Goal: Navigation & Orientation: Find specific page/section

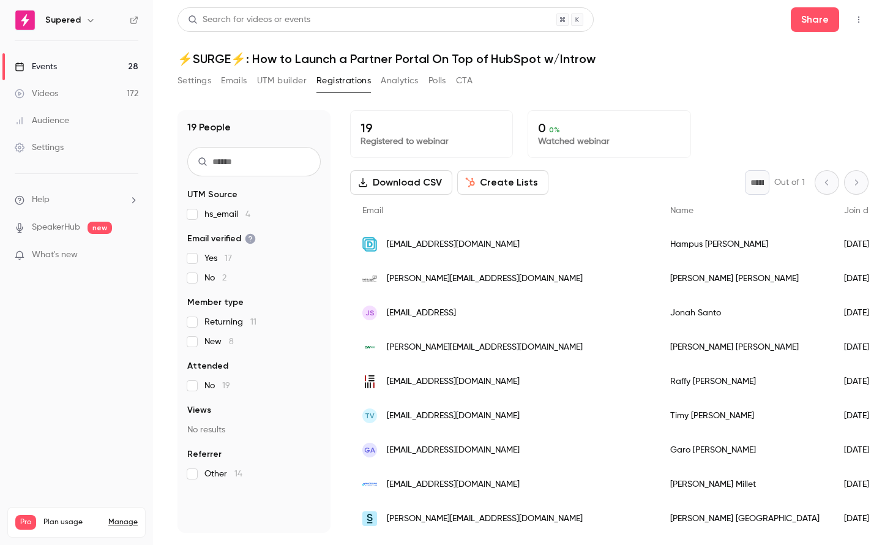
click at [46, 69] on div "Events" at bounding box center [36, 67] width 42 height 12
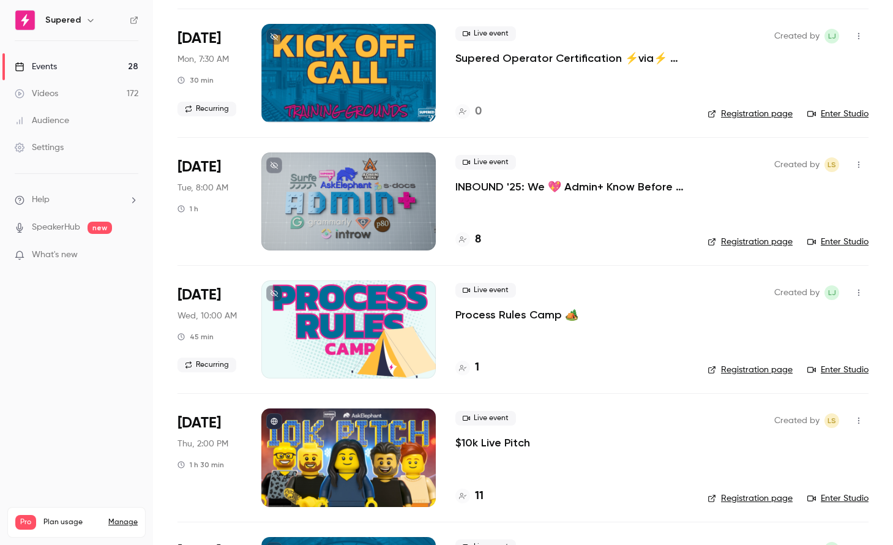
scroll to position [214, 0]
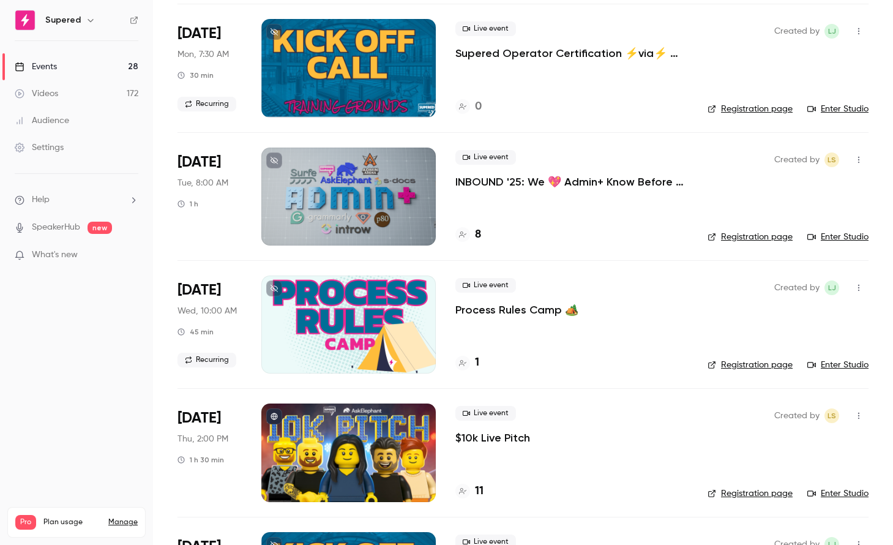
click at [308, 201] on div at bounding box center [348, 196] width 174 height 98
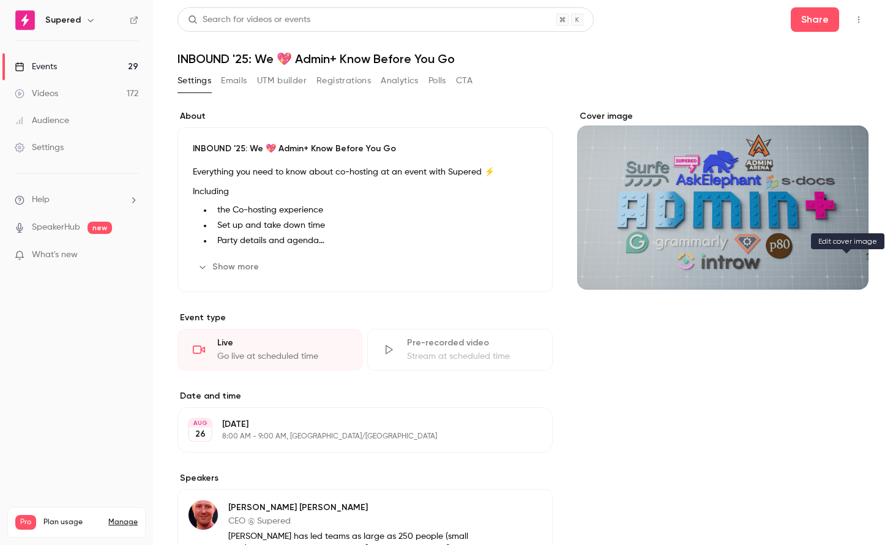
click at [844, 267] on icon "Cover image" at bounding box center [846, 267] width 8 height 8
click at [848, 274] on button "Cover image" at bounding box center [845, 267] width 24 height 24
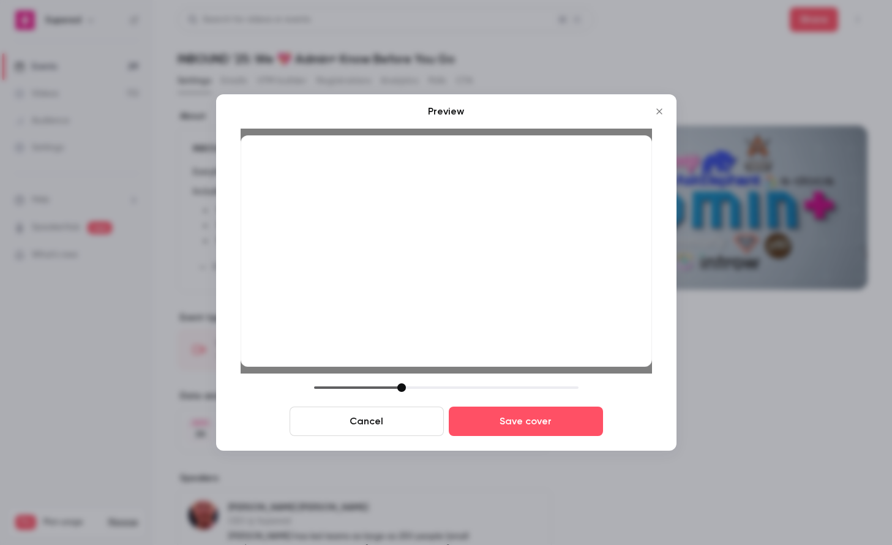
click at [446, 313] on div at bounding box center [446, 250] width 411 height 231
click at [400, 386] on div at bounding box center [398, 387] width 9 height 9
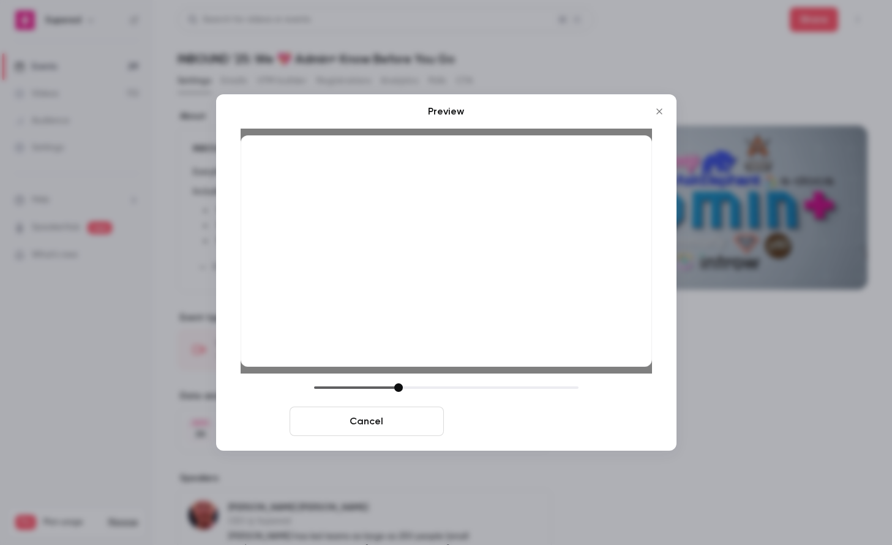
click at [526, 424] on button "Save cover" at bounding box center [526, 420] width 154 height 29
click at [520, 420] on button "Save cover" at bounding box center [526, 420] width 154 height 29
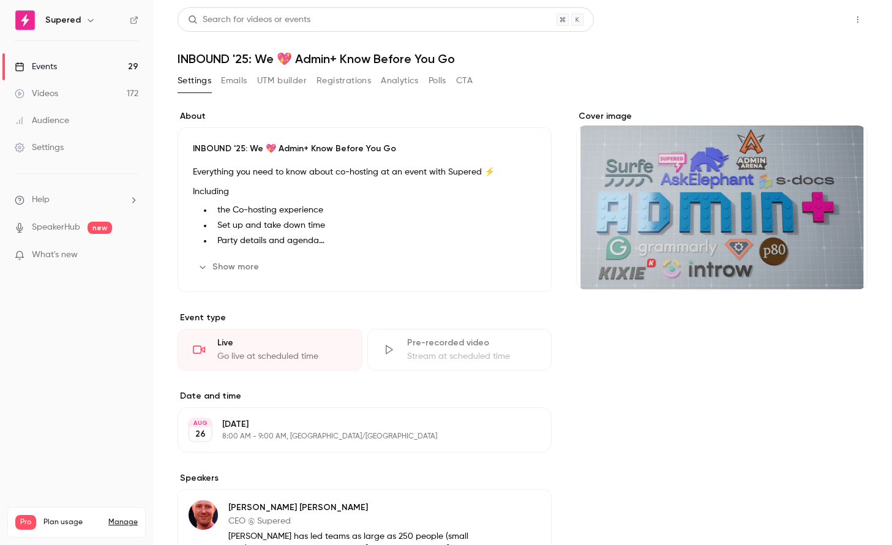
click at [805, 23] on button "Share" at bounding box center [814, 19] width 48 height 24
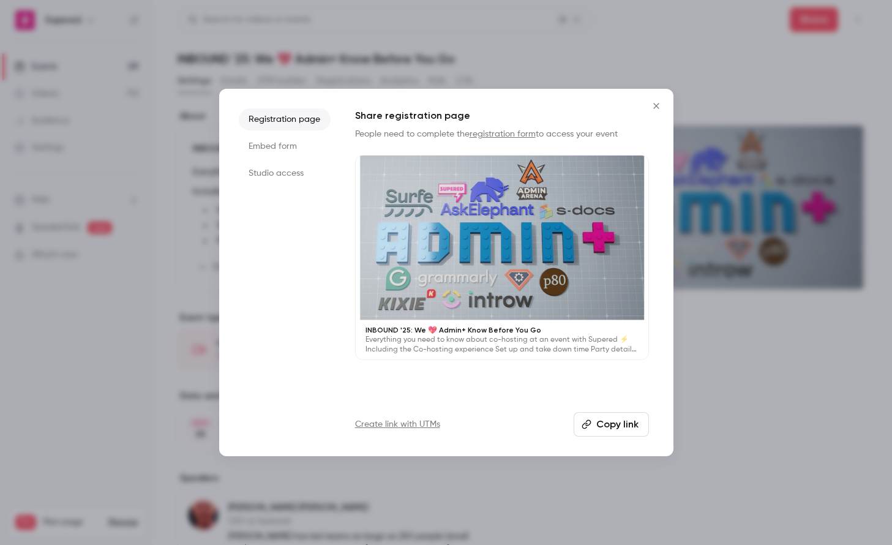
drag, startPoint x: 657, startPoint y: 108, endPoint x: 625, endPoint y: 217, distance: 113.3
click at [657, 108] on icon "Close" at bounding box center [656, 106] width 15 height 10
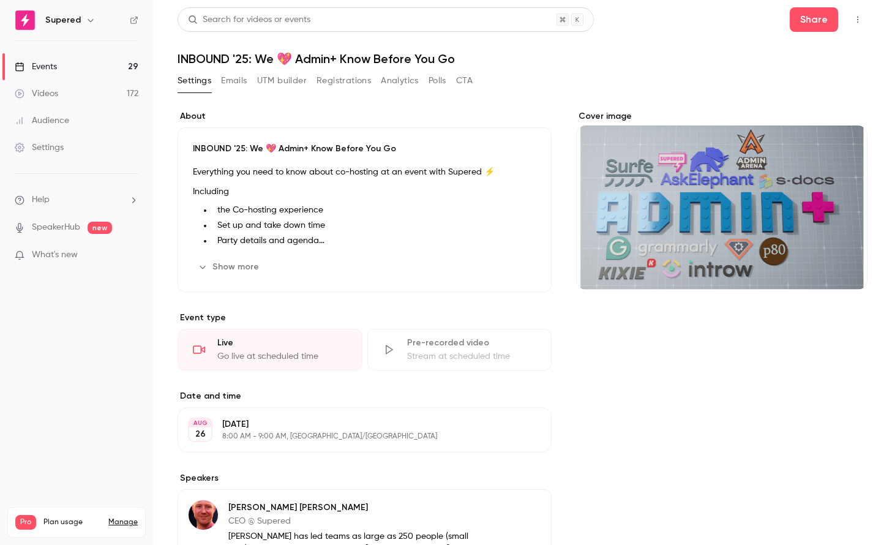
click at [61, 70] on link "Events 29" at bounding box center [76, 66] width 153 height 27
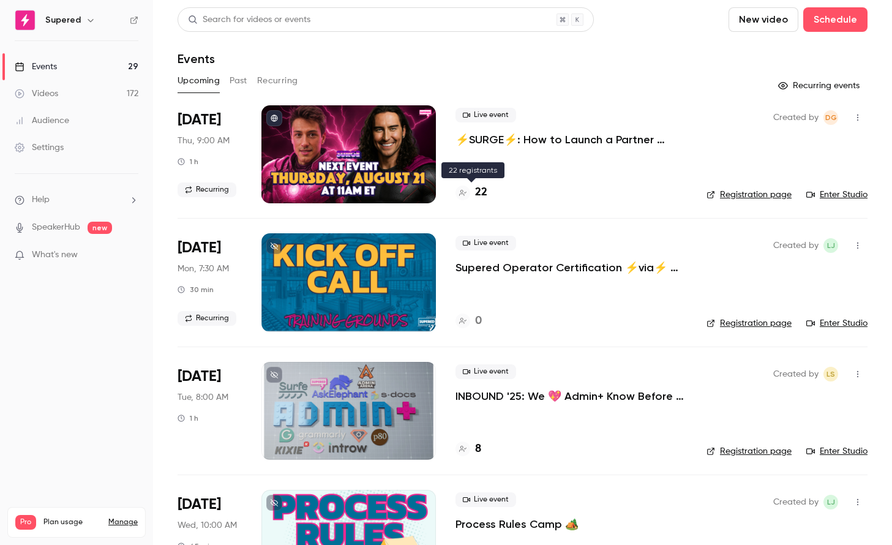
click at [484, 195] on h4 "22" at bounding box center [481, 192] width 12 height 17
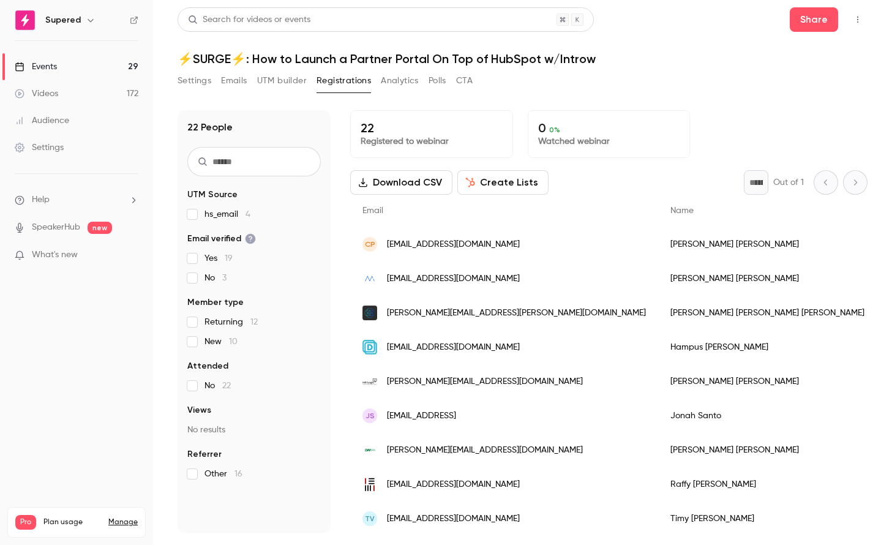
click at [35, 69] on div "Events" at bounding box center [36, 67] width 42 height 12
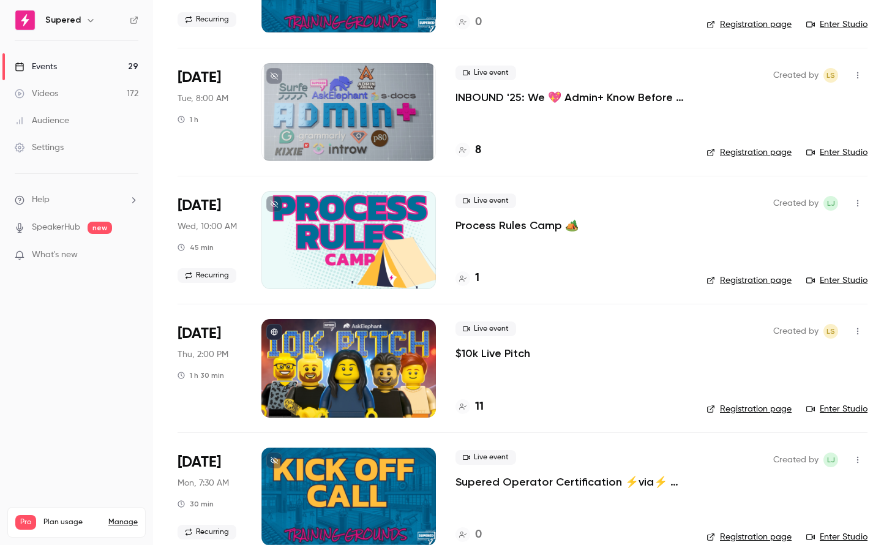
scroll to position [299, 0]
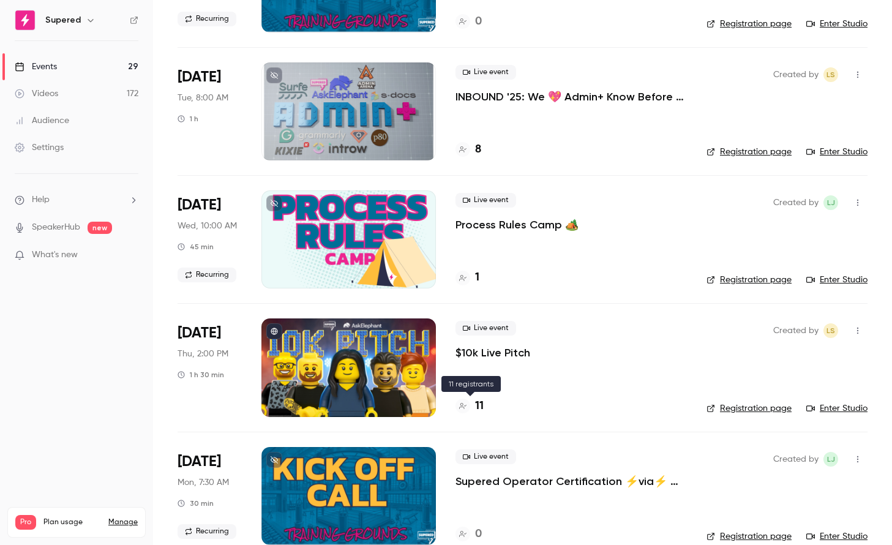
click at [481, 406] on h4 "11" at bounding box center [479, 406] width 9 height 17
